Goal: Transaction & Acquisition: Purchase product/service

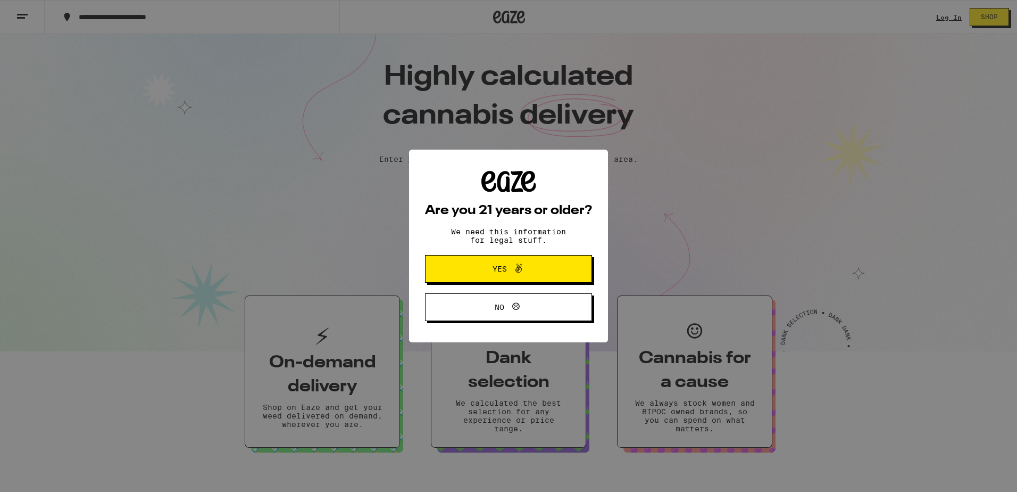
click at [498, 270] on span "Yes" at bounding box center [500, 268] width 14 height 7
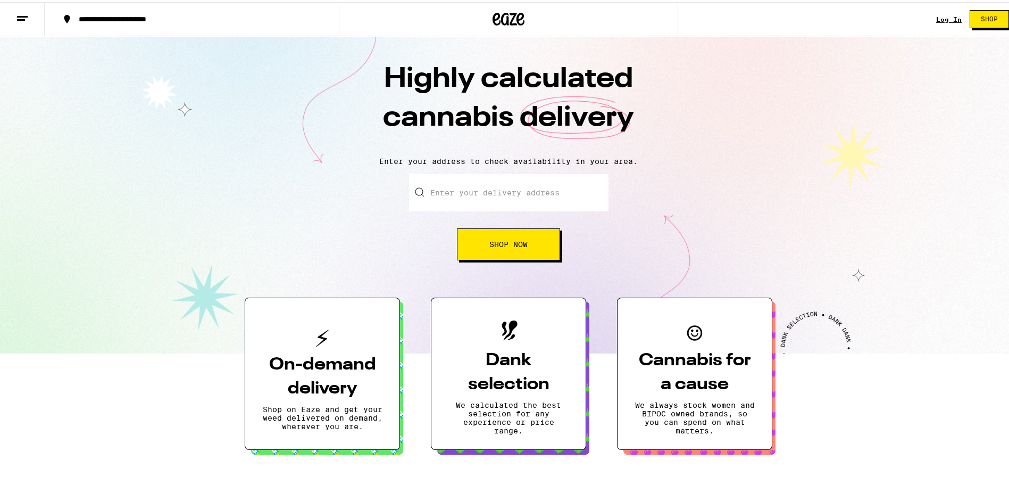
click at [302, 373] on h3 "On-demand delivery" at bounding box center [322, 375] width 120 height 48
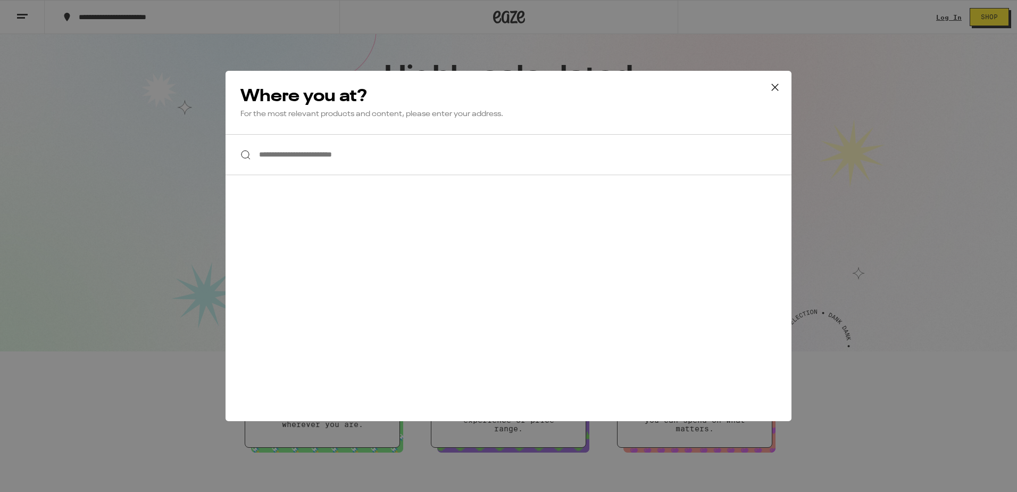
click at [672, 160] on input "**********" at bounding box center [509, 154] width 566 height 41
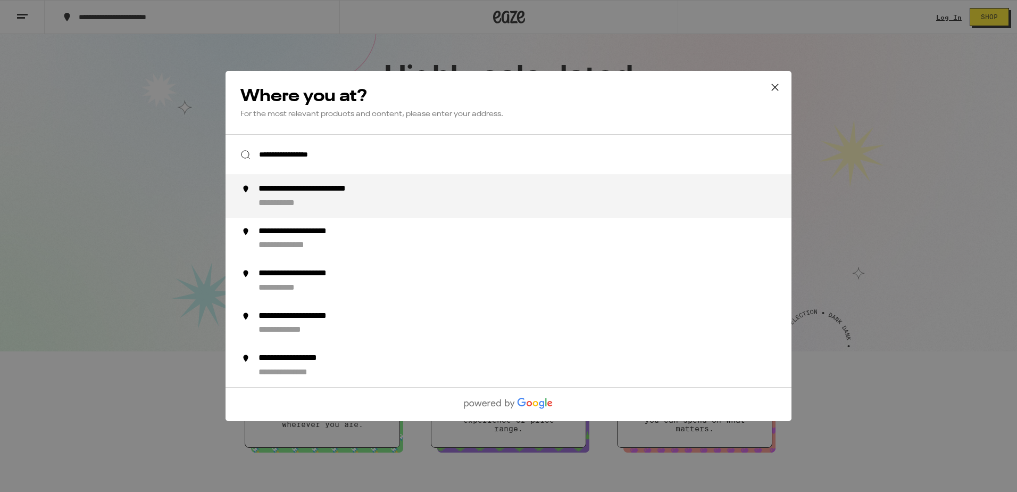
click at [512, 205] on div "**********" at bounding box center [530, 197] width 543 height 26
type input "**********"
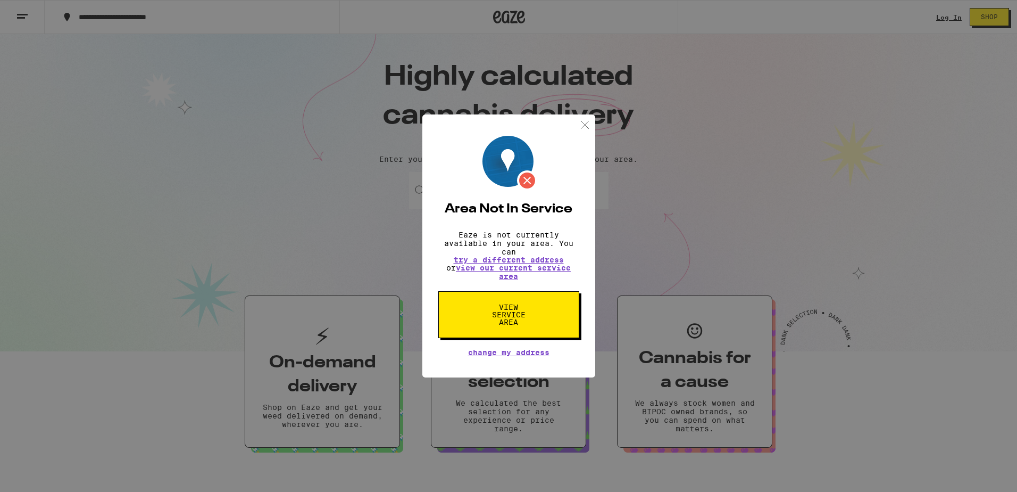
click at [584, 121] on img at bounding box center [584, 124] width 13 height 13
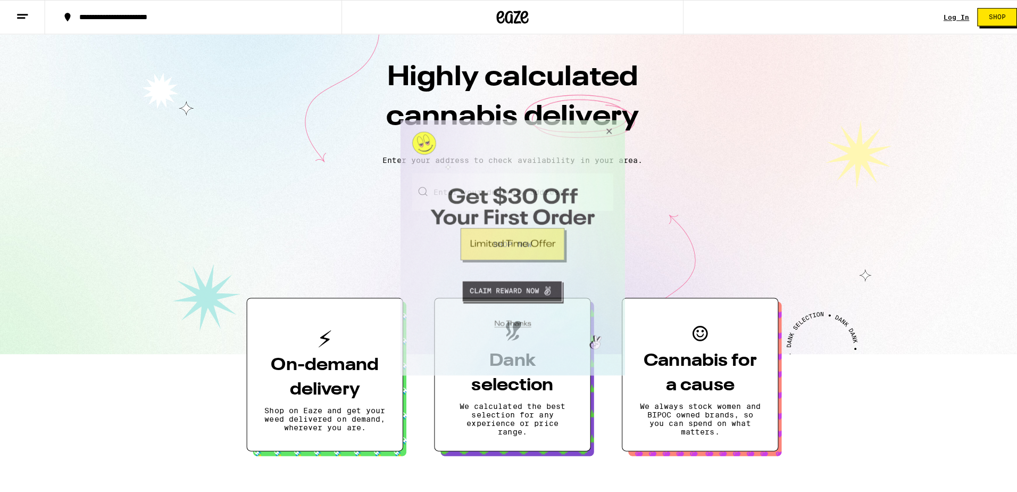
click at [606, 131] on button "Close Modal" at bounding box center [605, 133] width 29 height 26
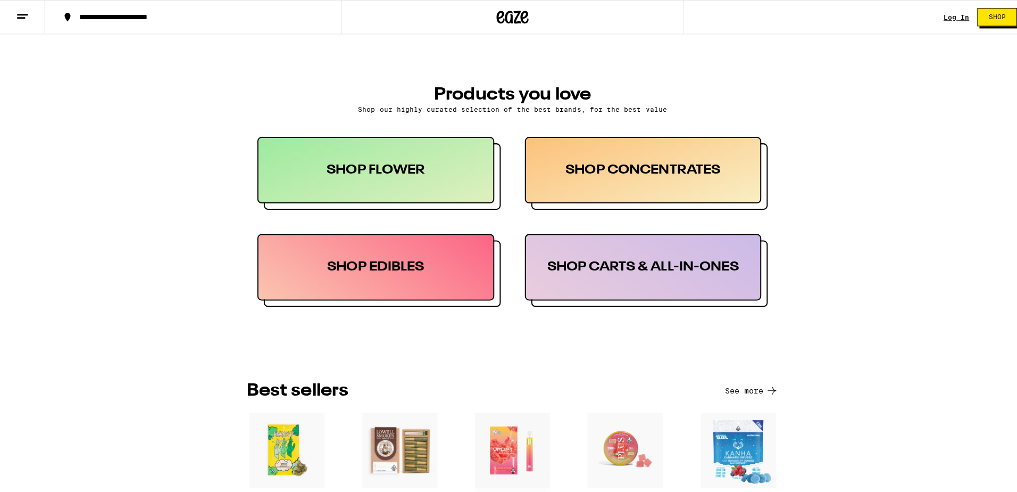
scroll to position [479, 0]
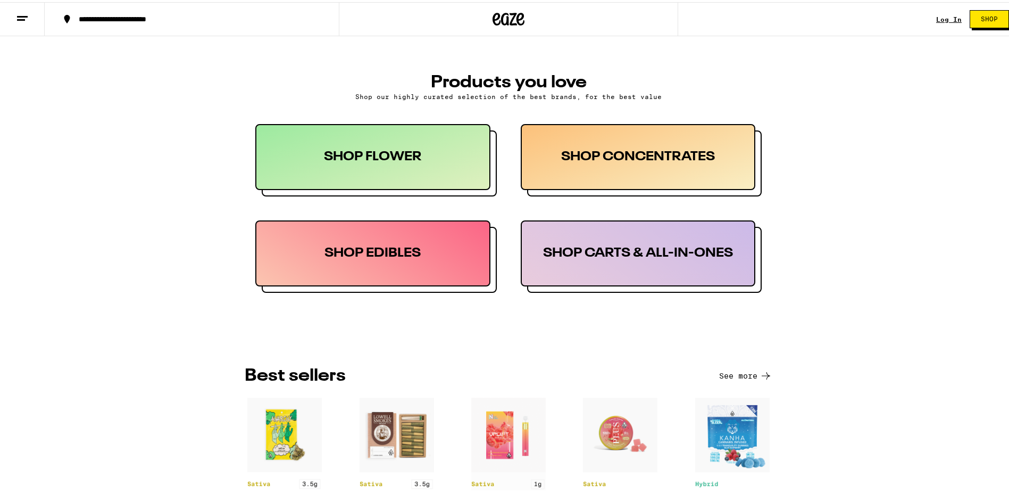
click at [384, 161] on div "SHOP FLOWER" at bounding box center [372, 155] width 235 height 66
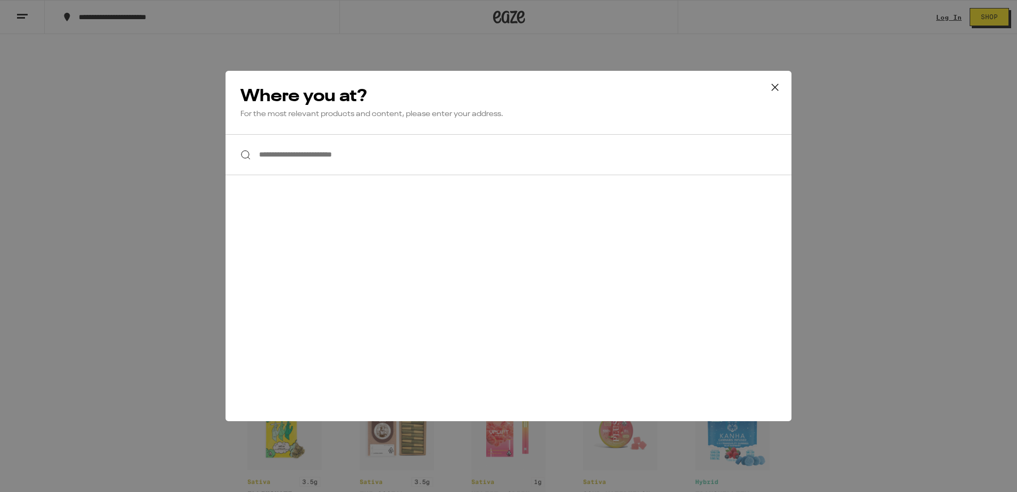
click at [488, 154] on input "**********" at bounding box center [509, 154] width 566 height 41
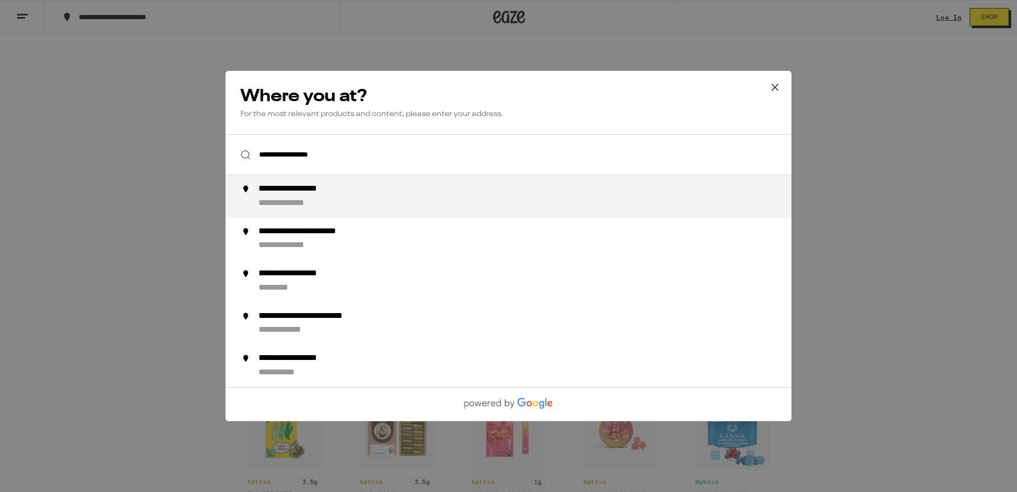
click at [302, 205] on div "**********" at bounding box center [297, 203] width 77 height 11
type input "**********"
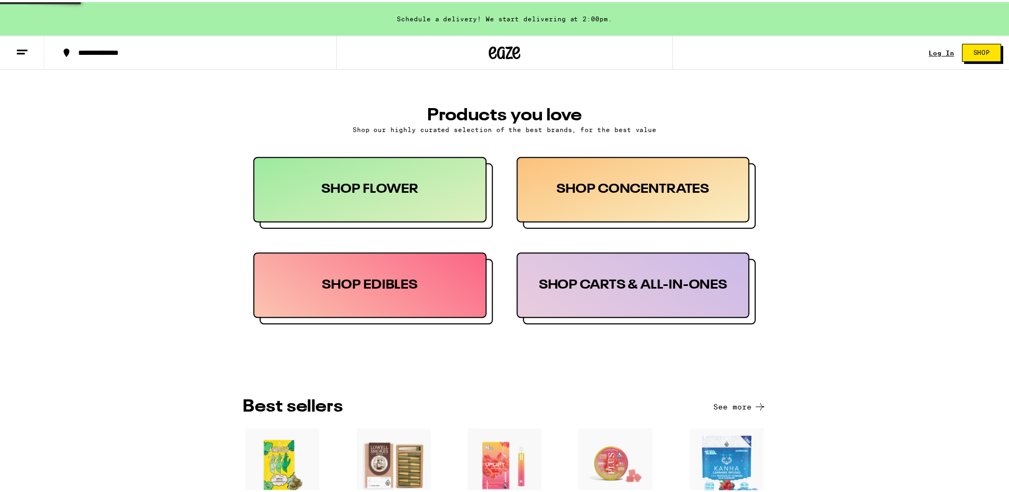
scroll to position [513, 0]
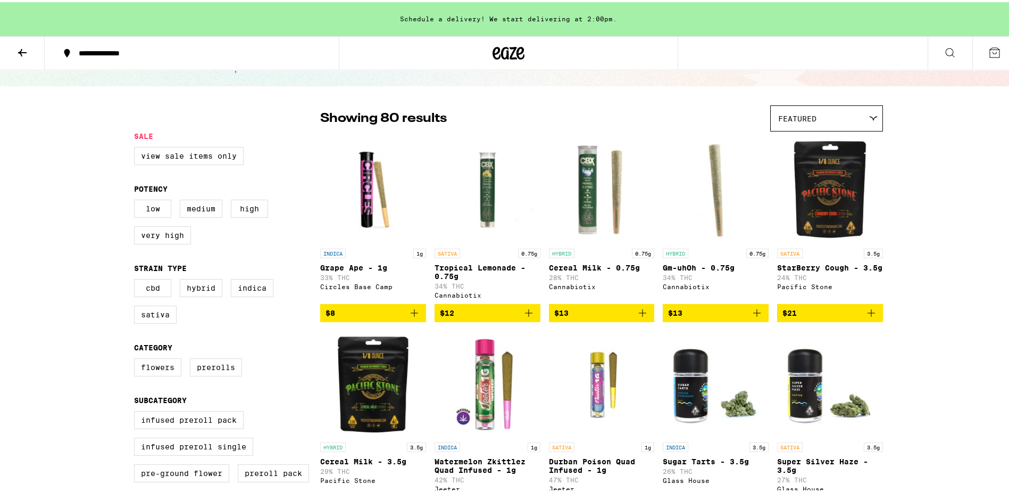
scroll to position [106, 0]
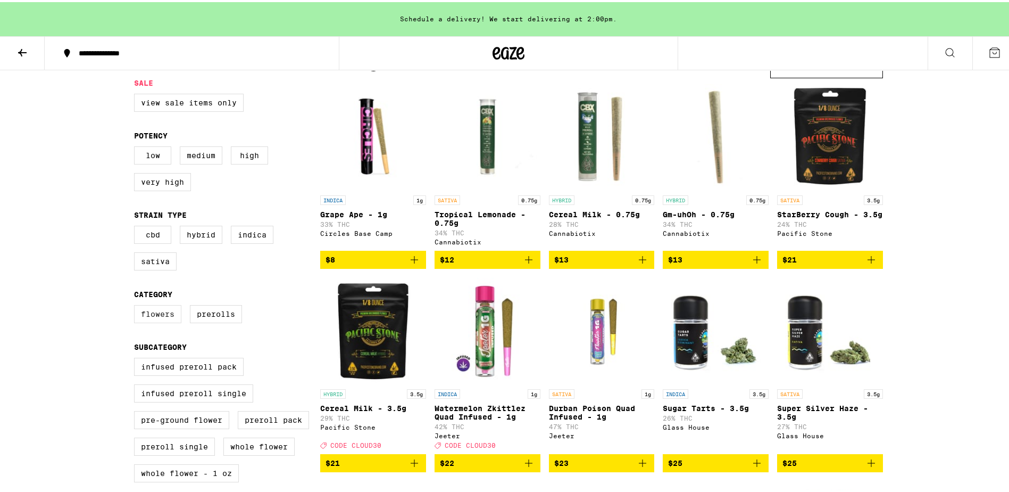
click at [161, 321] on label "Flowers" at bounding box center [157, 312] width 47 height 18
click at [137, 305] on input "Flowers" at bounding box center [136, 304] width 1 height 1
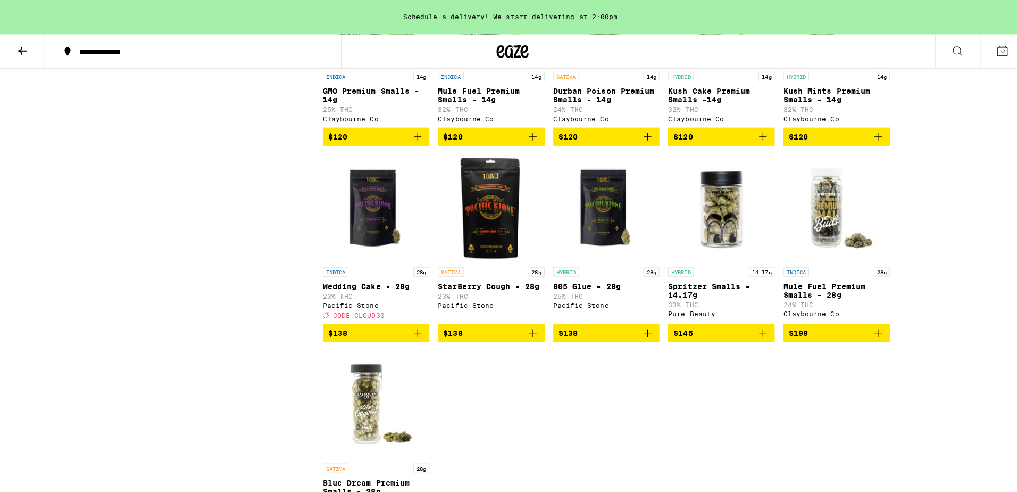
scroll to position [1649, 0]
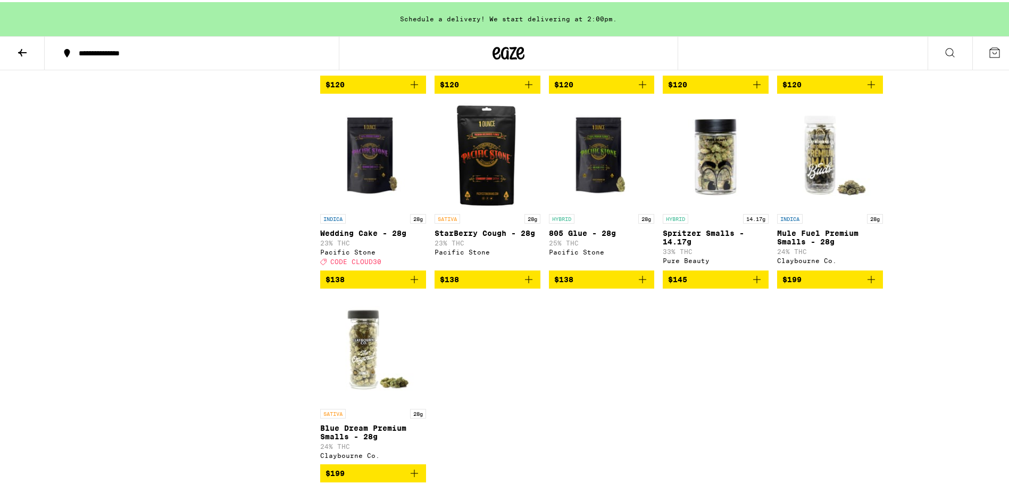
click at [713, 206] on img "Open page for Spritzer Smalls - 14.17g from Pure Beauty" at bounding box center [716, 153] width 106 height 106
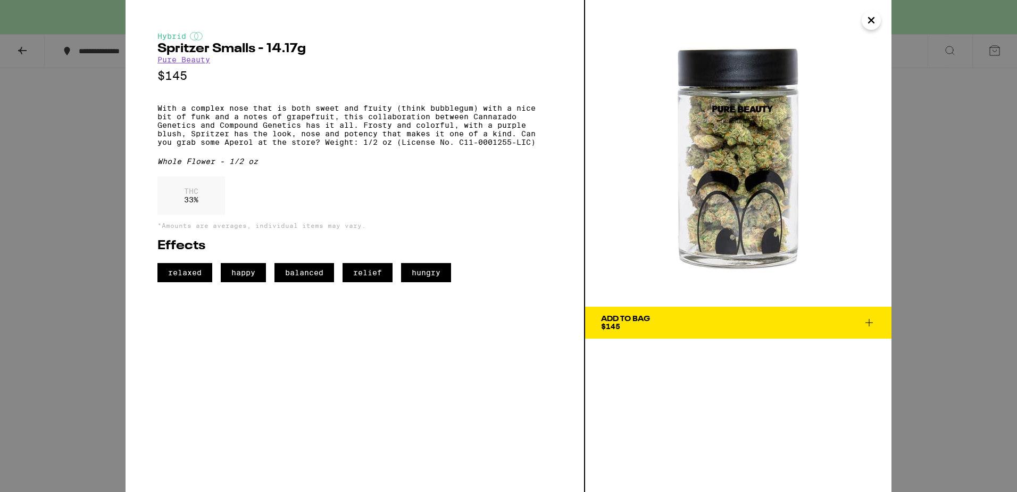
click at [716, 190] on img at bounding box center [738, 153] width 306 height 306
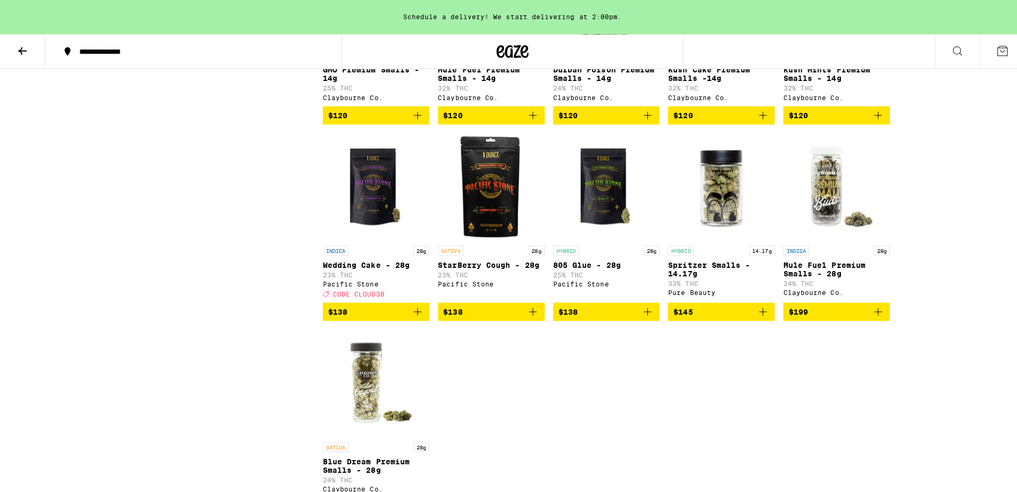
scroll to position [1649, 0]
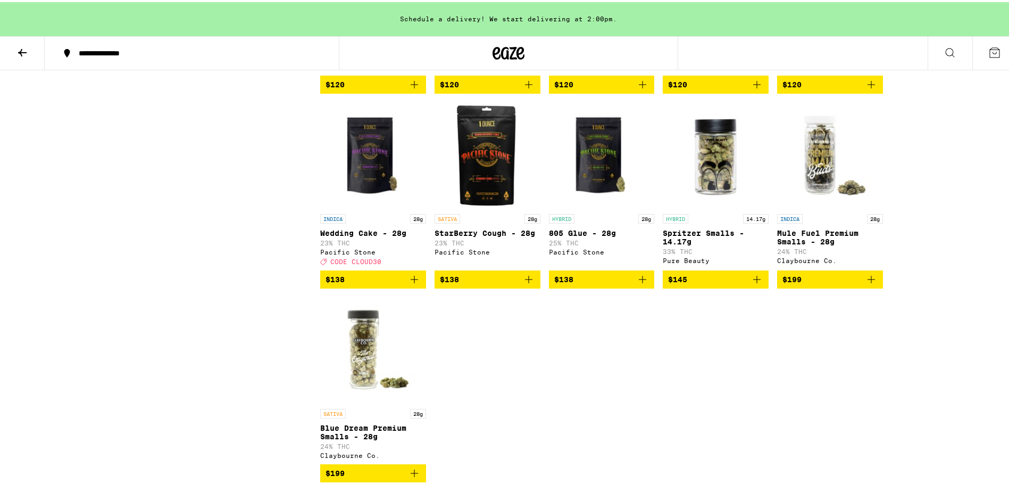
click at [366, 401] on img "Open page for Blue Dream Premium Smalls - 28g from Claybourne Co." at bounding box center [373, 348] width 106 height 106
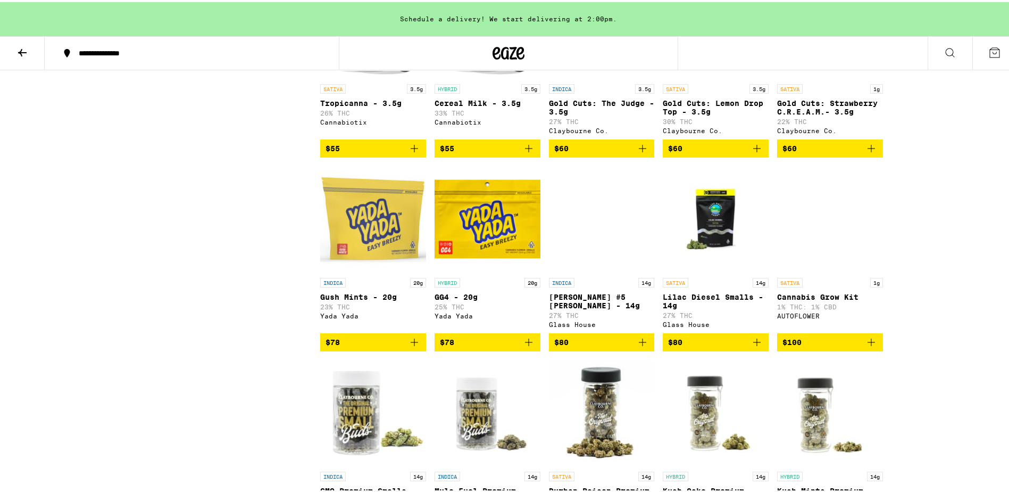
scroll to position [1202, 0]
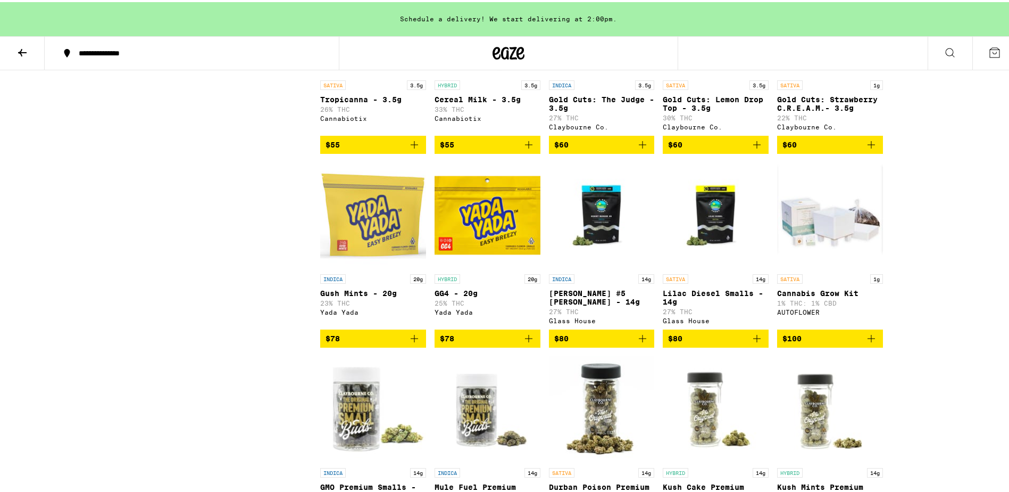
click at [597, 254] on img "Open page for Donny Burger #5 Smalls - 14g from Glass House" at bounding box center [602, 213] width 106 height 106
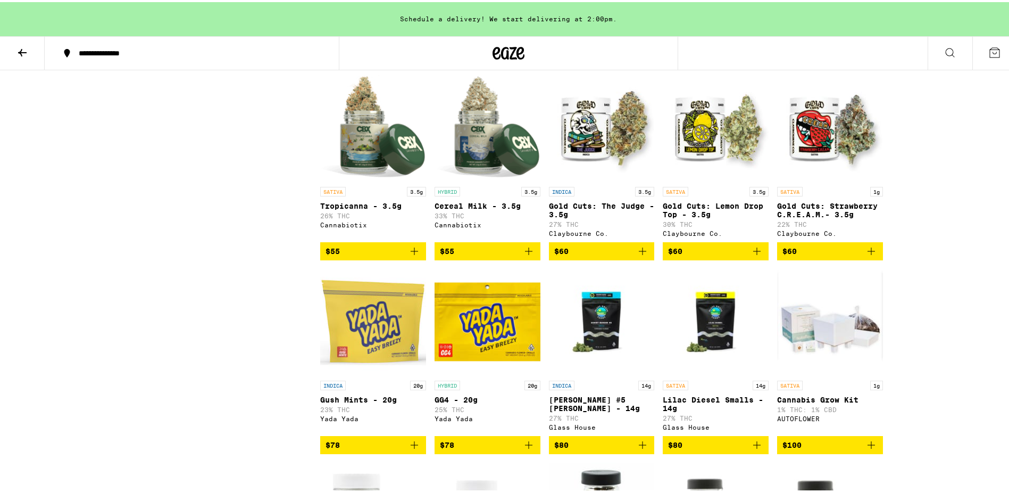
scroll to position [1042, 0]
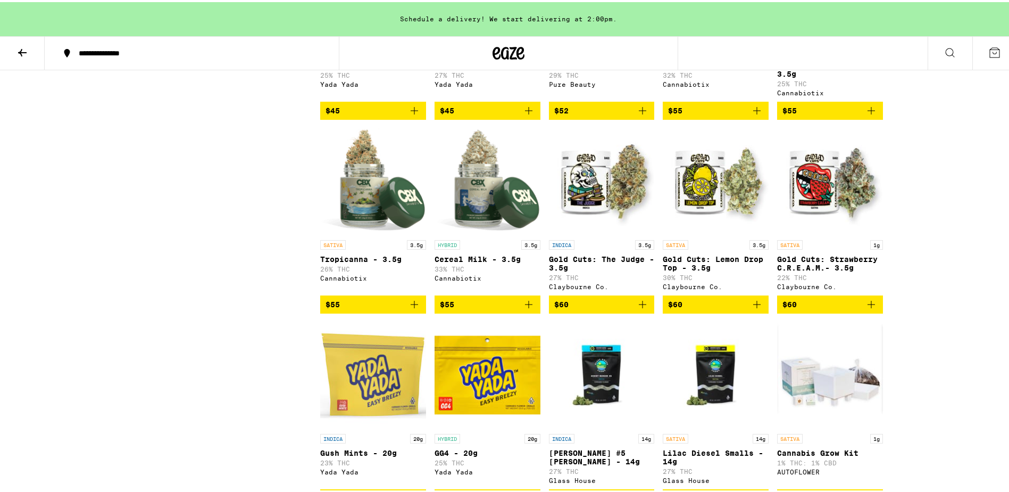
click at [472, 189] on img "Open page for Cereal Milk - 3.5g from Cannabiotix" at bounding box center [488, 179] width 106 height 106
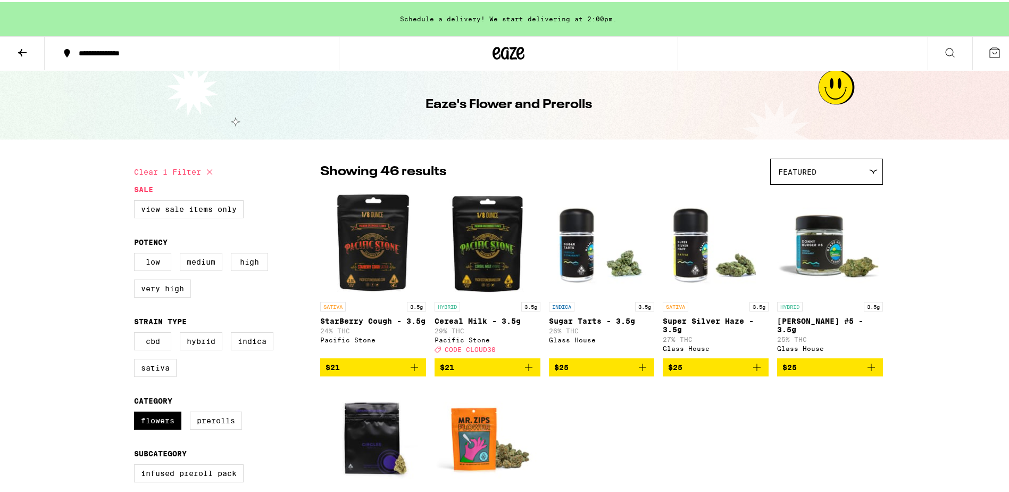
scroll to position [106, 0]
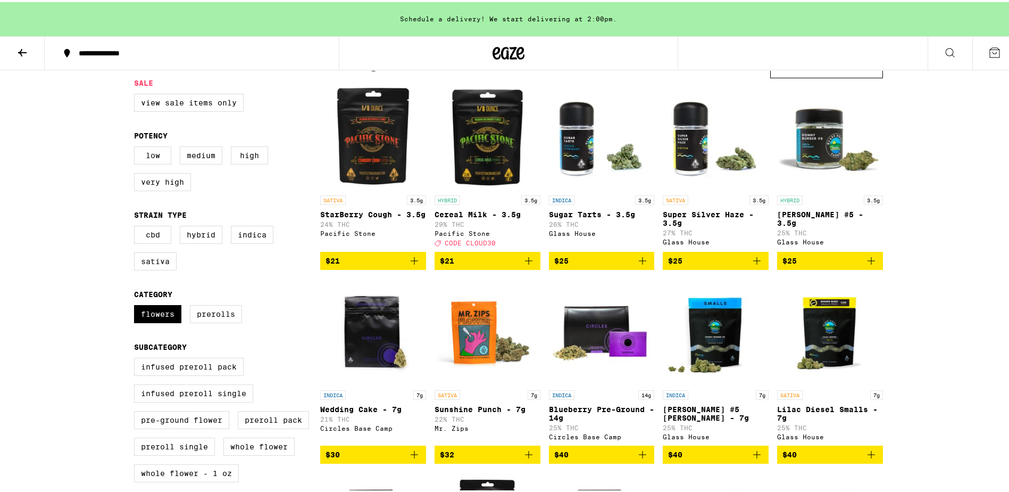
click at [841, 153] on img "Open page for Donny Burger #5 - 3.5g from Glass House" at bounding box center [830, 134] width 106 height 106
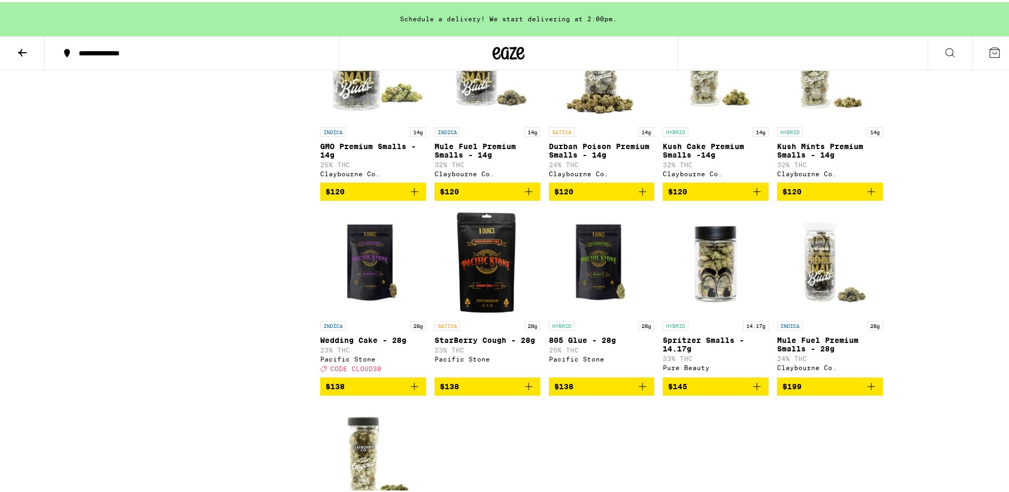
scroll to position [1543, 0]
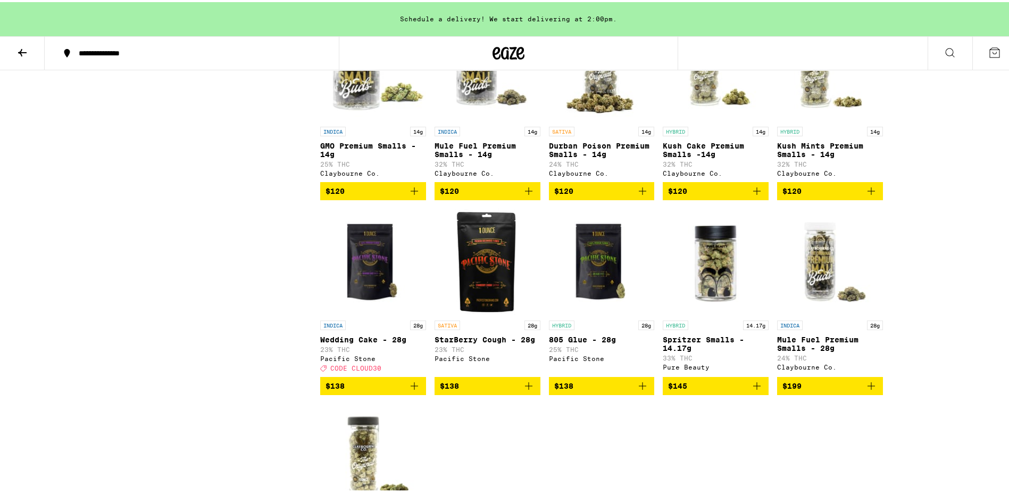
checkbox input "false"
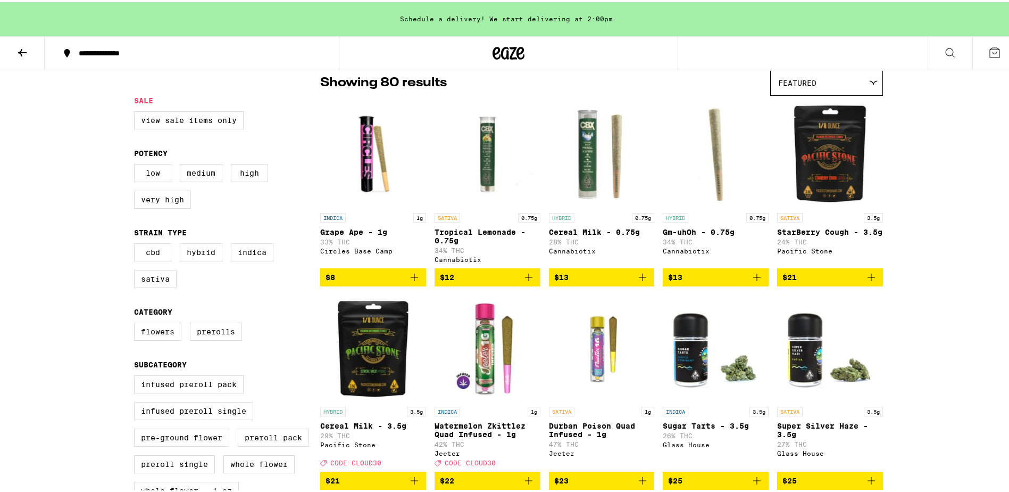
scroll to position [106, 0]
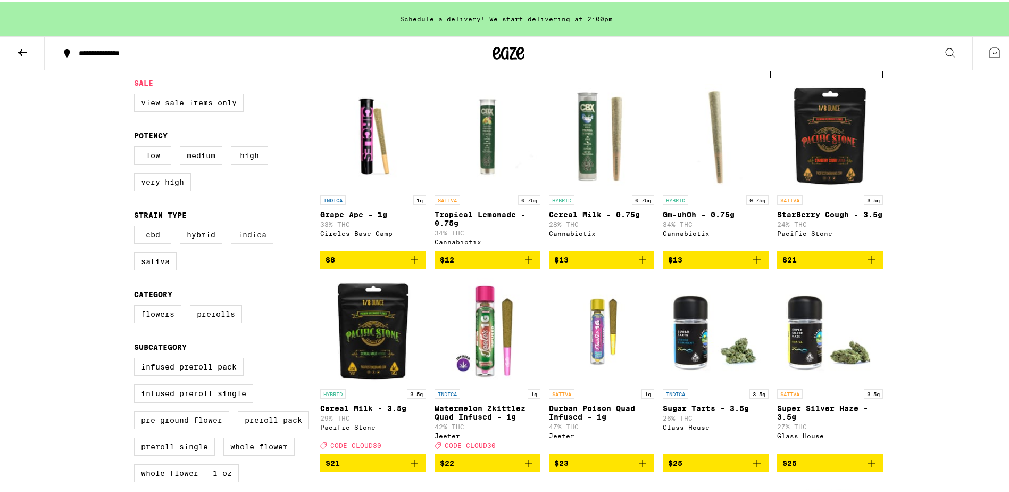
click at [257, 237] on label "Indica" at bounding box center [252, 232] width 43 height 18
click at [137, 226] on input "Indica" at bounding box center [136, 225] width 1 height 1
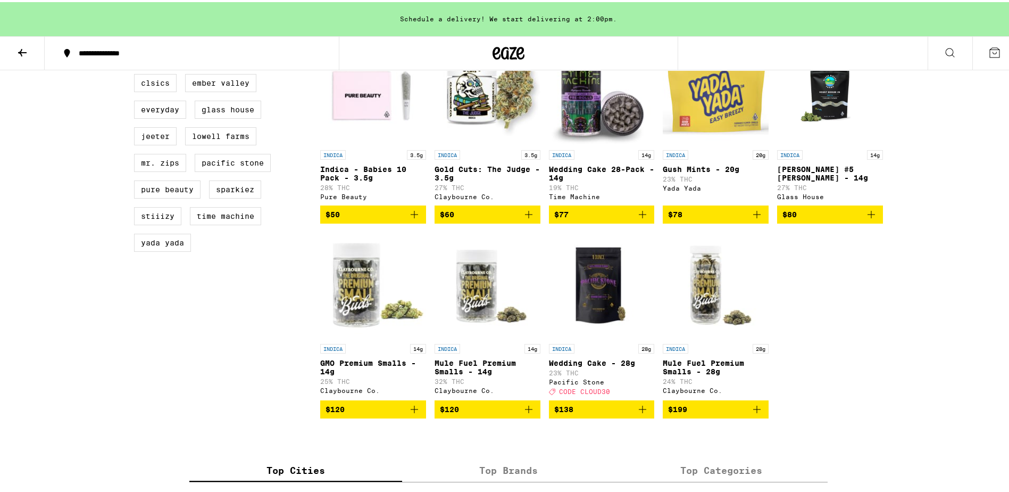
scroll to position [745, 0]
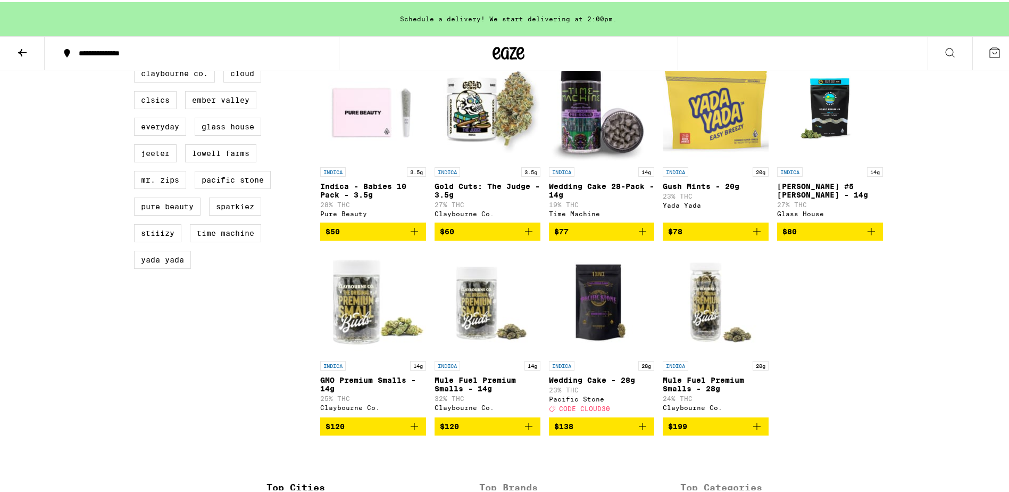
click at [360, 134] on img "Open page for Indica - Babies 10 Pack - 3.5g from Pure Beauty" at bounding box center [373, 106] width 106 height 106
click at [584, 144] on img "Open page for Wedding Cake 28-Pack - 14g from Time Machine" at bounding box center [602, 106] width 106 height 106
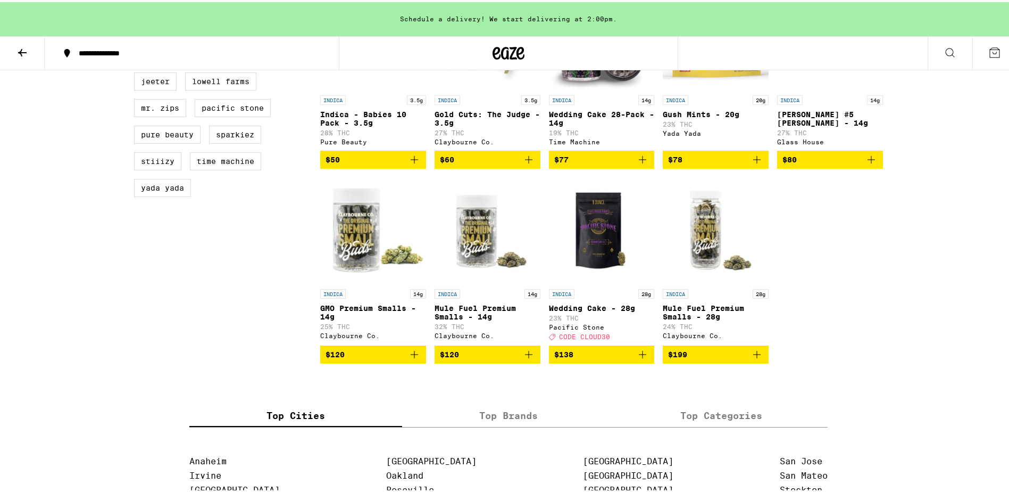
scroll to position [745, 0]
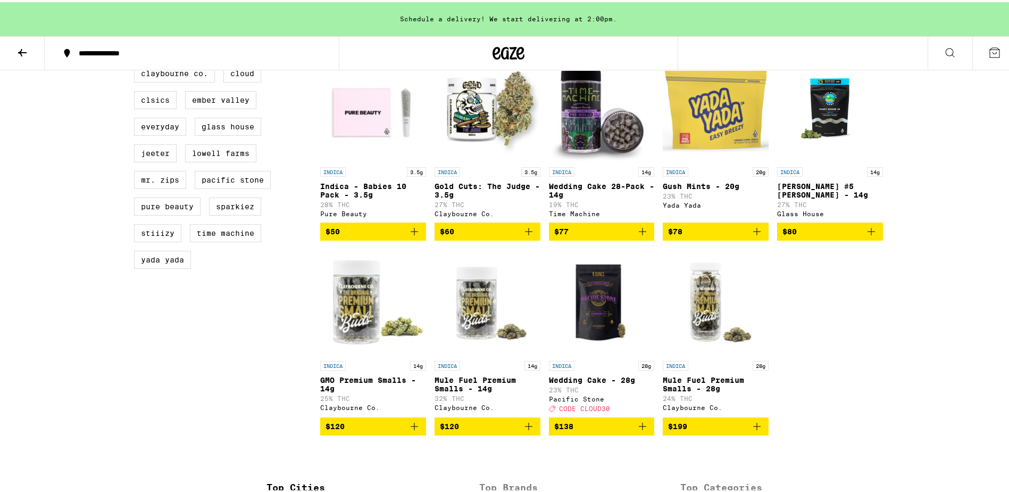
checkbox input "false"
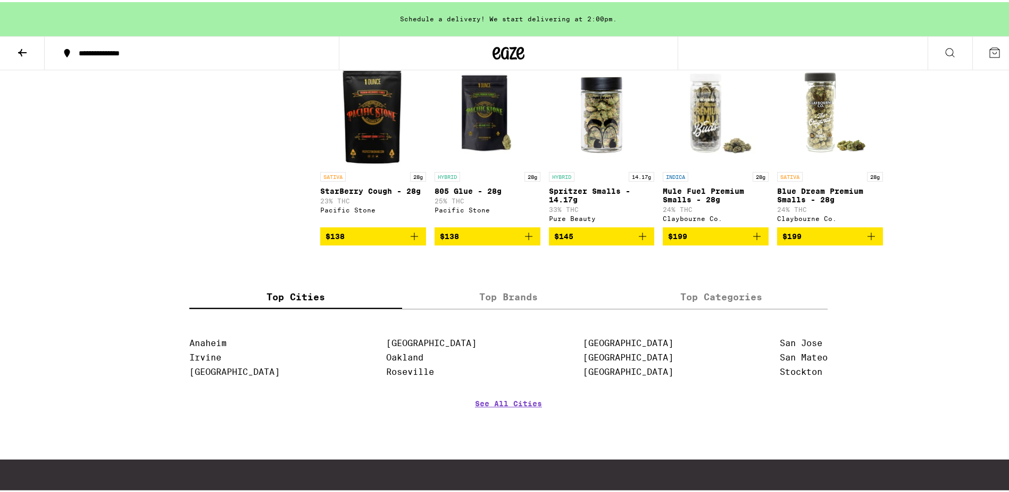
scroll to position [3139, 0]
